Goal: Task Accomplishment & Management: Manage account settings

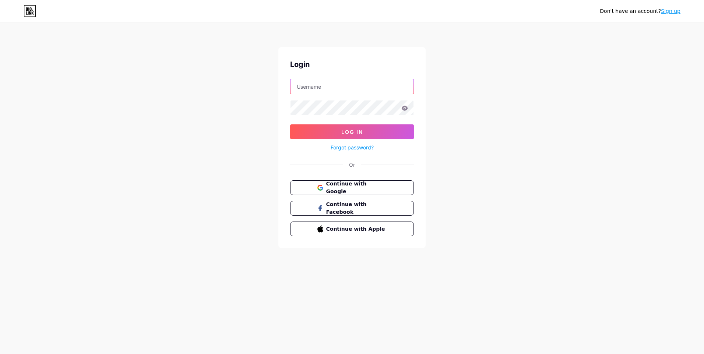
click at [342, 87] on input "text" at bounding box center [352, 86] width 123 height 15
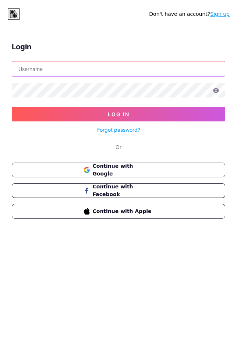
click at [73, 70] on input "text" at bounding box center [118, 68] width 213 height 15
paste input "[EMAIL_ADDRESS][DOMAIN_NAME]"
type input "[EMAIL_ADDRESS][DOMAIN_NAME]"
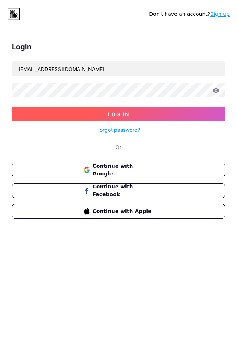
click at [127, 112] on span "Log In" at bounding box center [119, 114] width 22 height 6
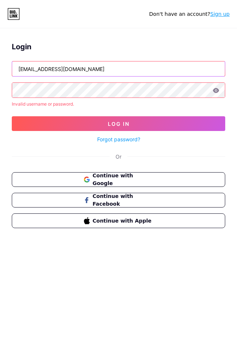
click at [97, 69] on input "[EMAIL_ADDRESS][DOMAIN_NAME]" at bounding box center [118, 68] width 213 height 15
click at [18, 70] on input "[EMAIL_ADDRESS][DOMAIN_NAME]" at bounding box center [118, 68] width 213 height 15
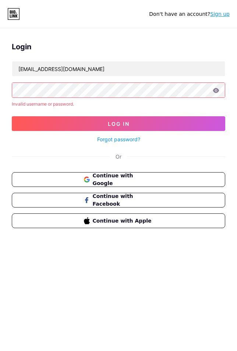
click at [2, 93] on div "Login [EMAIL_ADDRESS][DOMAIN_NAME] Invalid username or password. Log In Forgot …" at bounding box center [118, 137] width 237 height 205
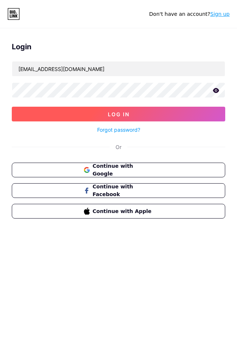
click at [85, 109] on button "Log In" at bounding box center [119, 114] width 214 height 15
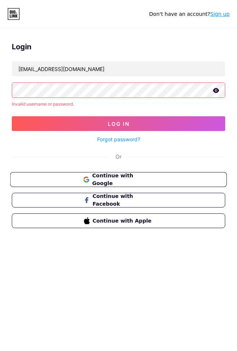
click at [128, 182] on span "Continue with Google" at bounding box center [122, 180] width 61 height 16
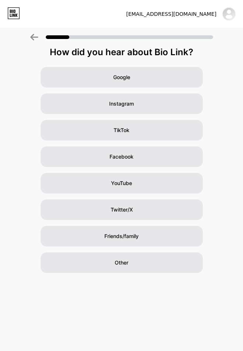
click at [80, 21] on div "[EMAIL_ADDRESS][DOMAIN_NAME] Logout" at bounding box center [121, 14] width 243 height 28
click at [232, 14] on img at bounding box center [229, 14] width 12 height 12
click at [169, 34] on li "Logout" at bounding box center [189, 33] width 91 height 20
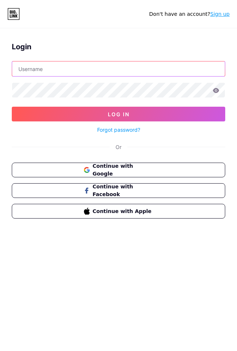
click at [47, 70] on input "text" at bounding box center [118, 68] width 213 height 15
type input "[EMAIL_ADDRESS][DOMAIN_NAME]"
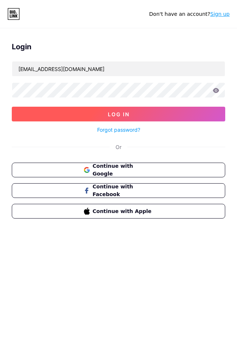
click at [119, 118] on button "Log In" at bounding box center [119, 114] width 214 height 15
